Goal: Task Accomplishment & Management: Manage account settings

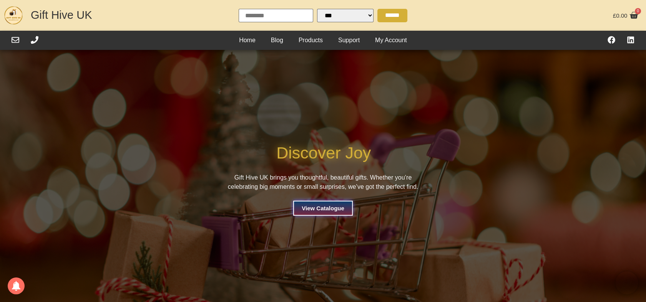
click at [406, 32] on div "Home Blog Products Support My Account Home Blog Products Support My Account" at bounding box center [323, 40] width 442 height 19
click at [400, 40] on link "My Account" at bounding box center [390, 41] width 47 height 12
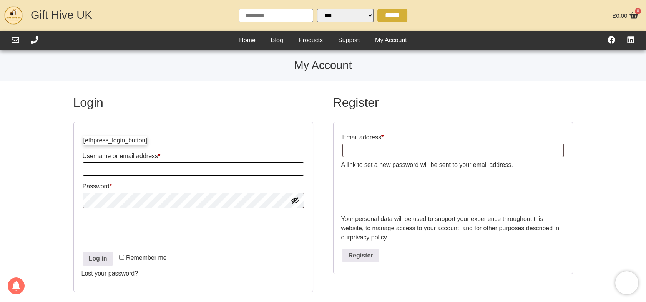
drag, startPoint x: 113, startPoint y: 169, endPoint x: 121, endPoint y: 173, distance: 8.1
click at [114, 169] on input "Username or email address * Required" at bounding box center [193, 169] width 221 height 13
type input "**********"
click at [118, 263] on p "Remember me Log in" at bounding box center [193, 259] width 224 height 16
click at [109, 263] on button "Log in" at bounding box center [98, 259] width 31 height 14
